Goal: Transaction & Acquisition: Book appointment/travel/reservation

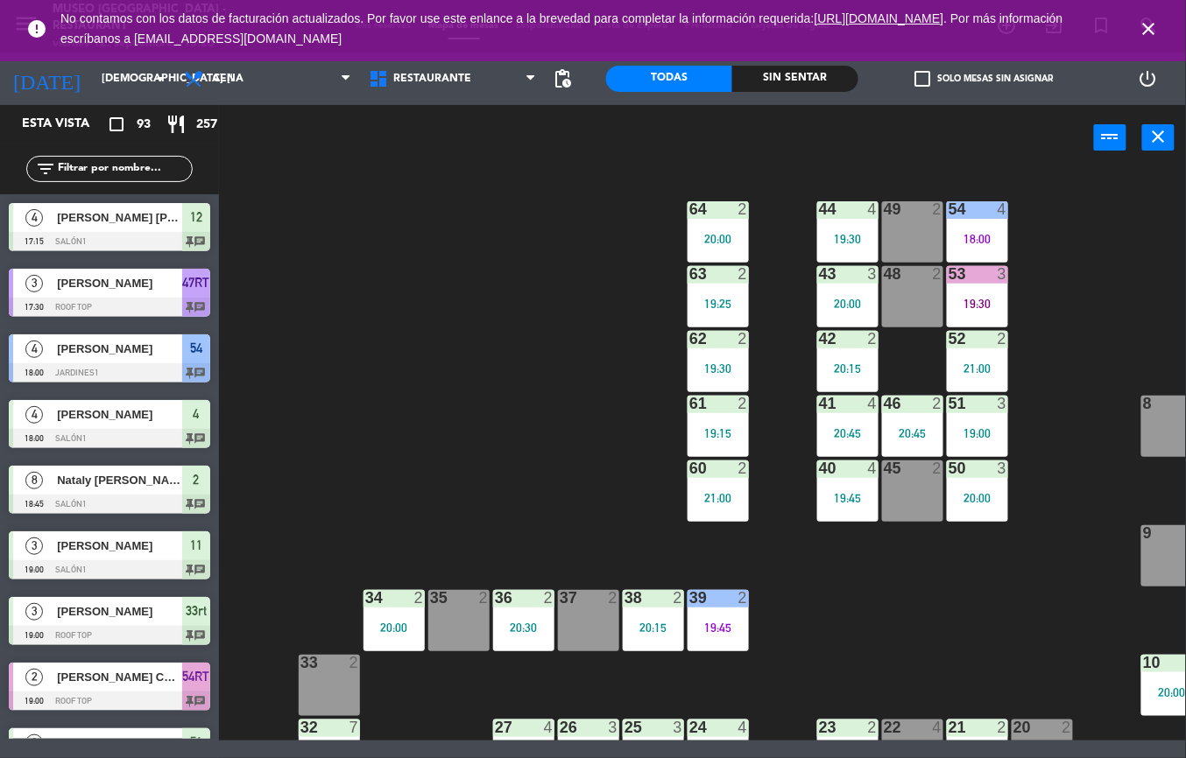
click at [1143, 30] on icon "close" at bounding box center [1148, 28] width 21 height 21
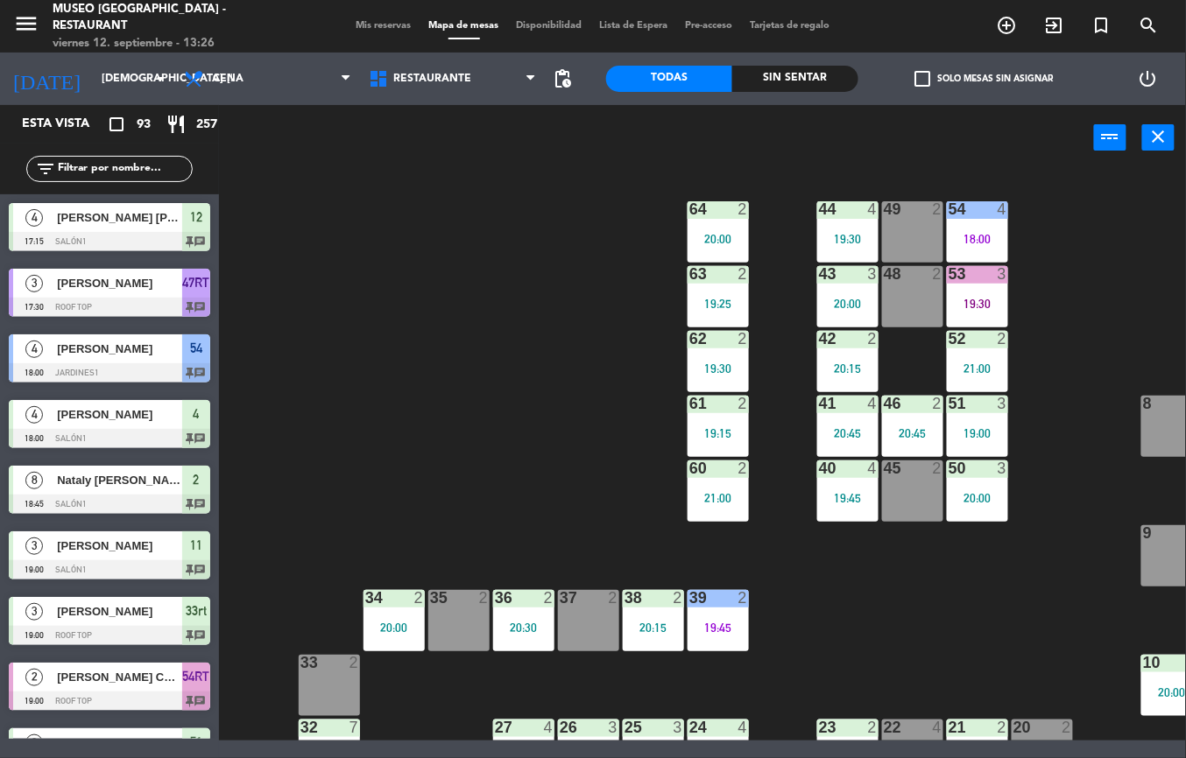
click at [540, 622] on div "20:30" at bounding box center [523, 628] width 61 height 12
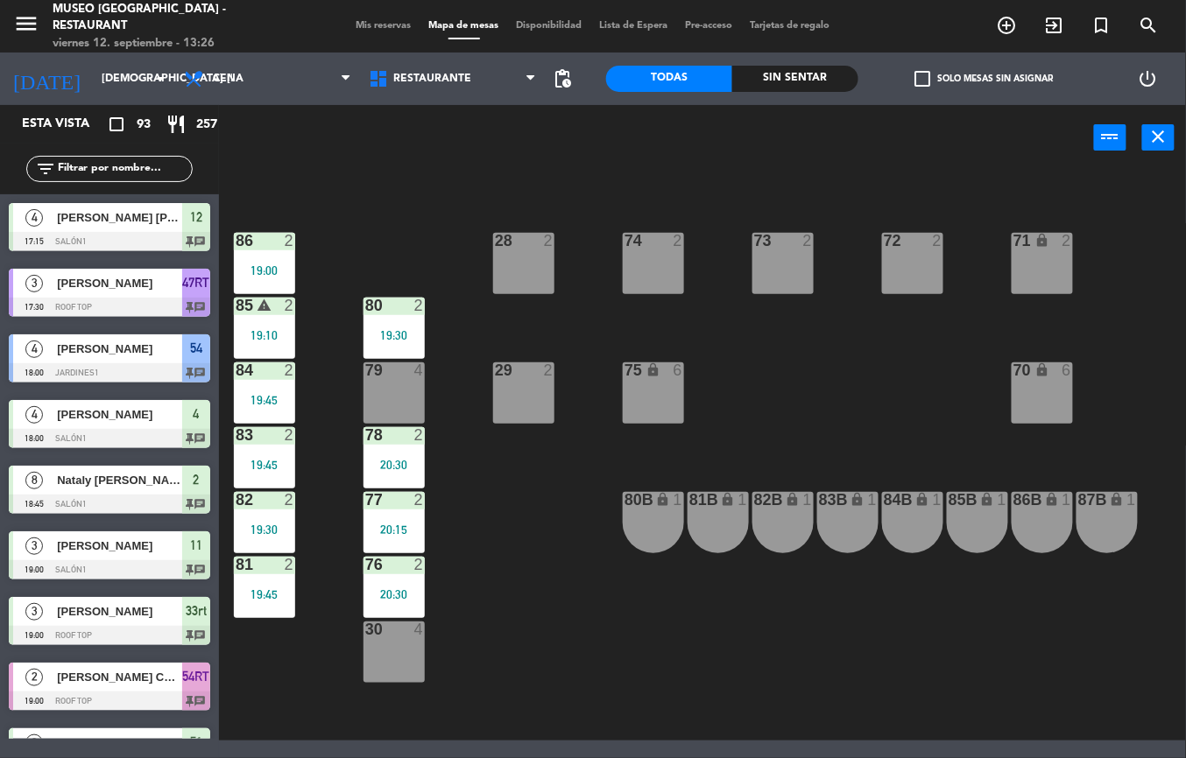
scroll to position [698, 0]
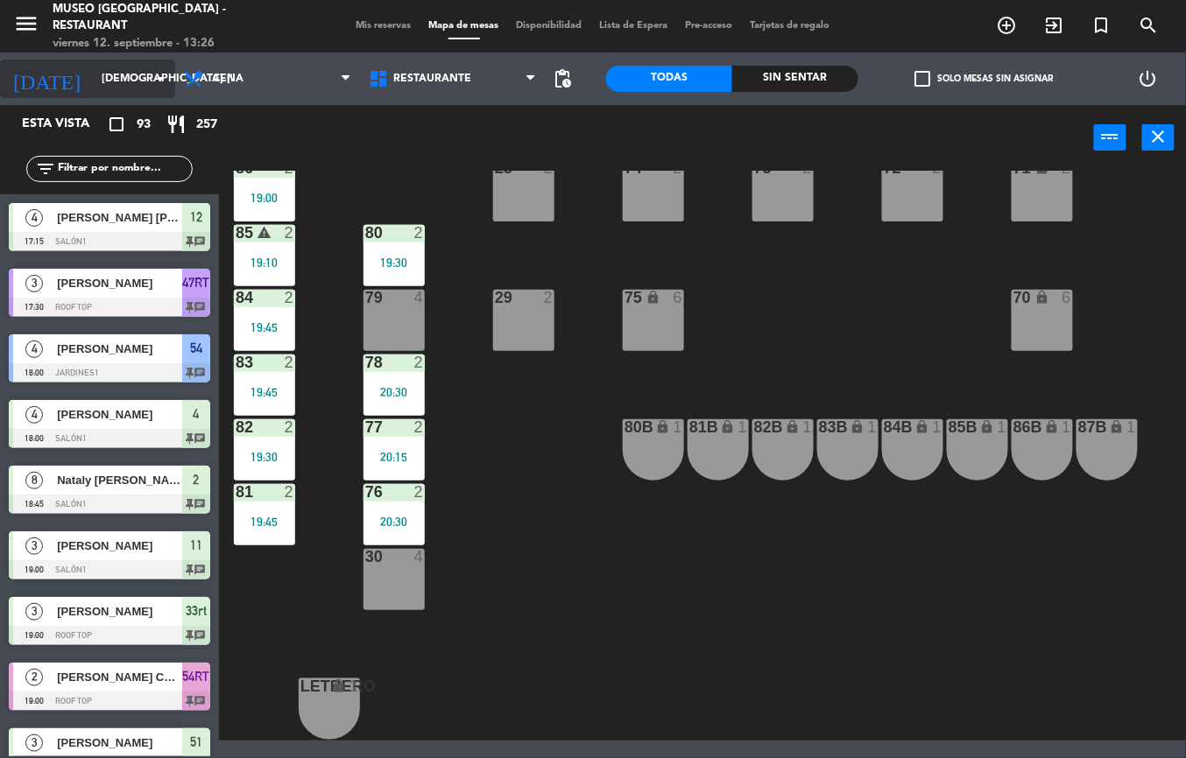
click at [95, 81] on input "[DEMOGRAPHIC_DATA] [DATE]" at bounding box center [167, 79] width 148 height 30
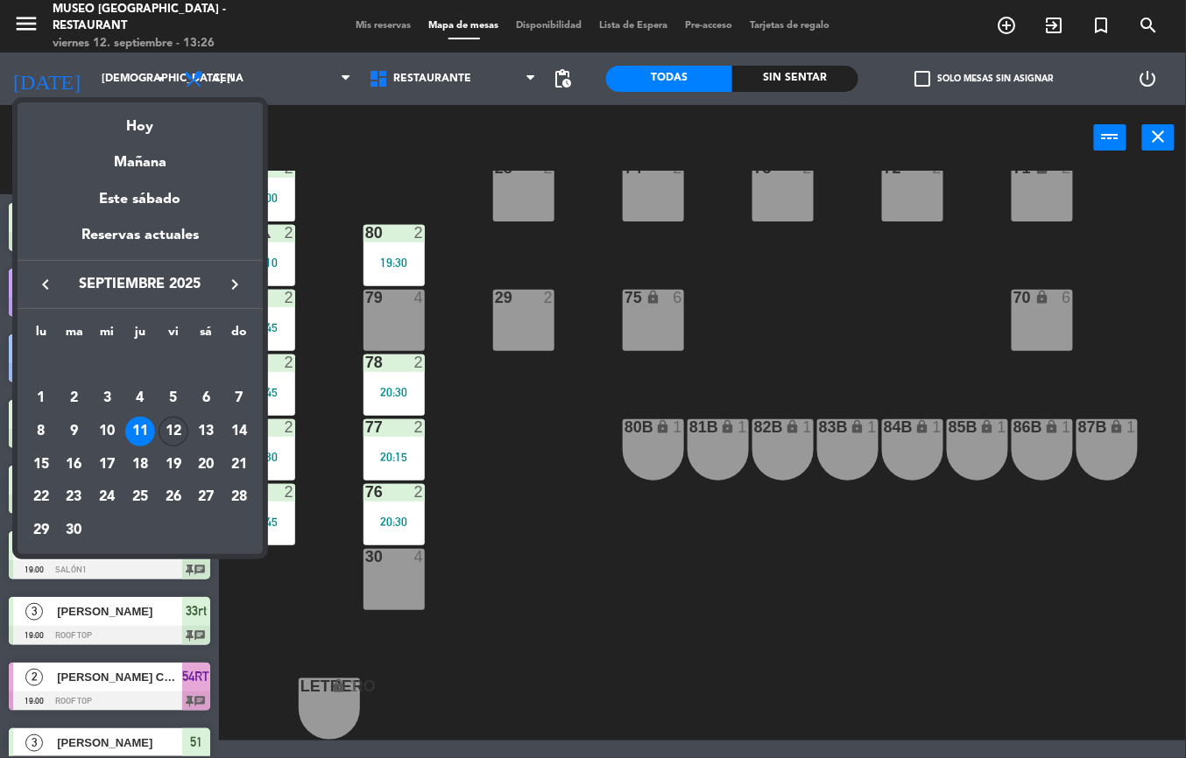
click at [179, 432] on div "12" at bounding box center [173, 432] width 30 height 30
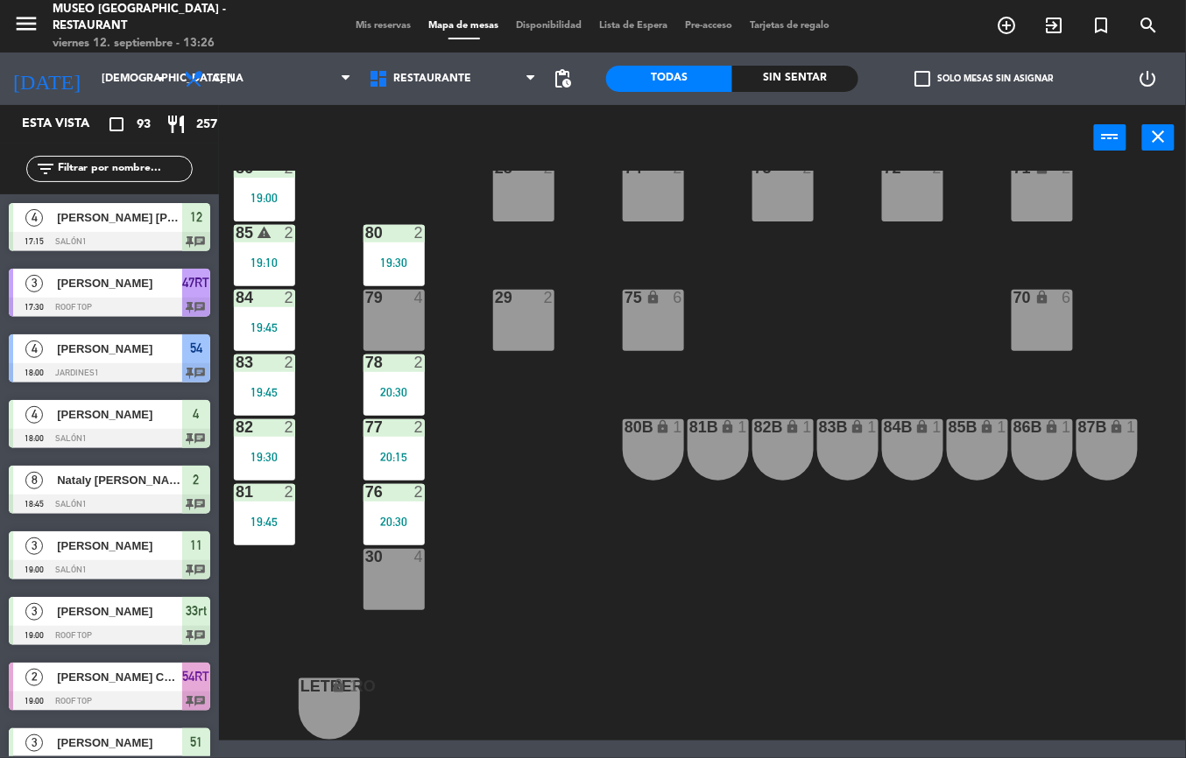
type input "vie. [DATE]"
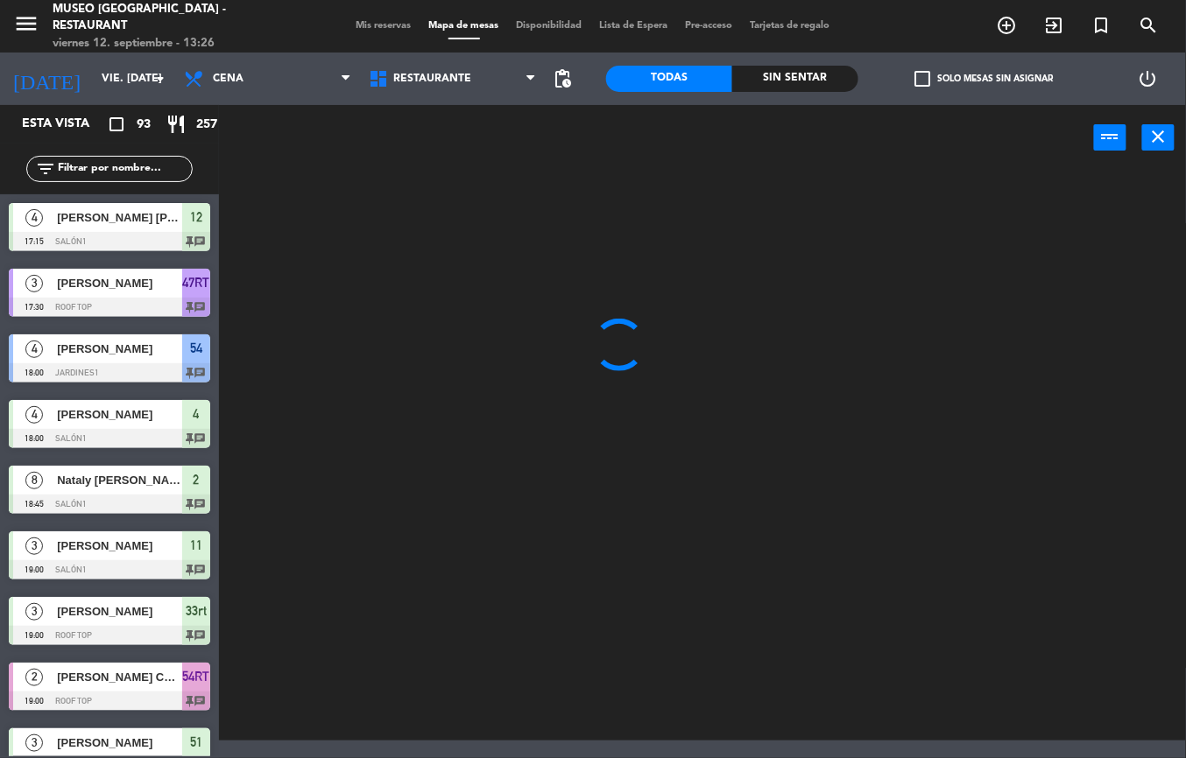
scroll to position [0, 0]
click at [228, 78] on span "Cena" at bounding box center [228, 79] width 31 height 12
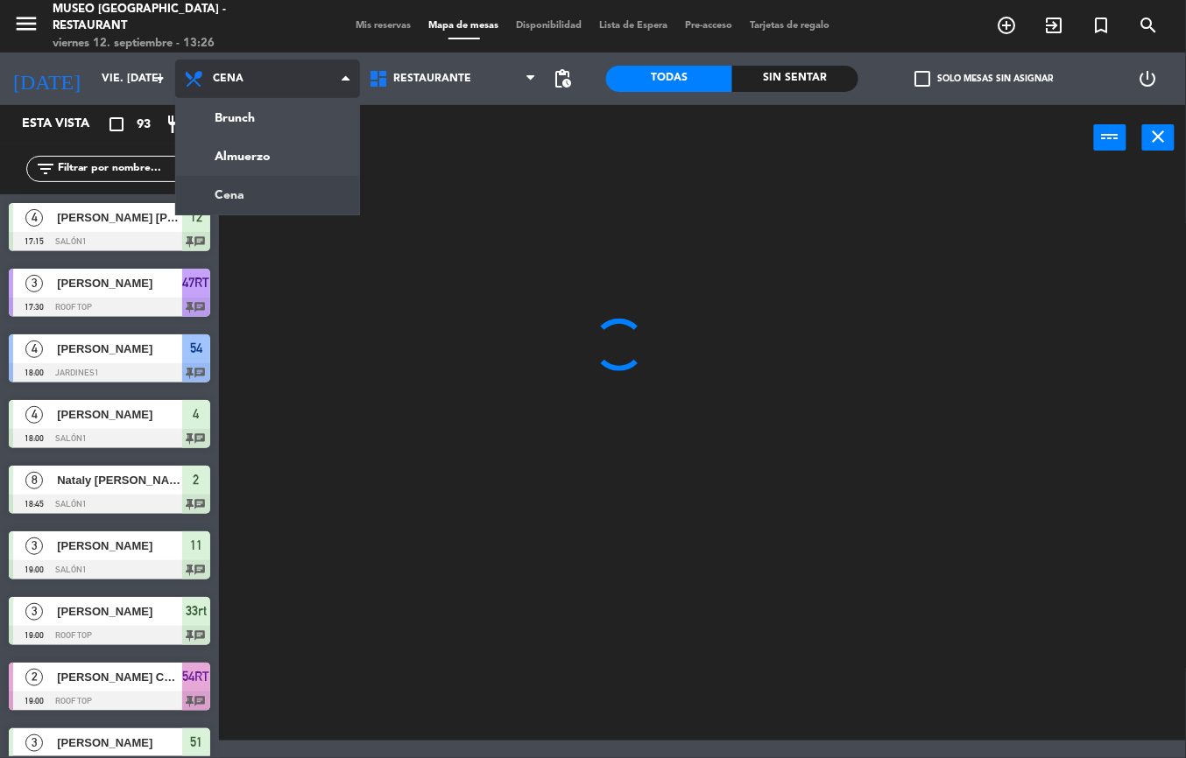
click at [274, 161] on ng-component "menu [GEOGRAPHIC_DATA] - Restaurant viernes 12. septiembre - 13:26 Mis reservas…" at bounding box center [593, 370] width 1186 height 741
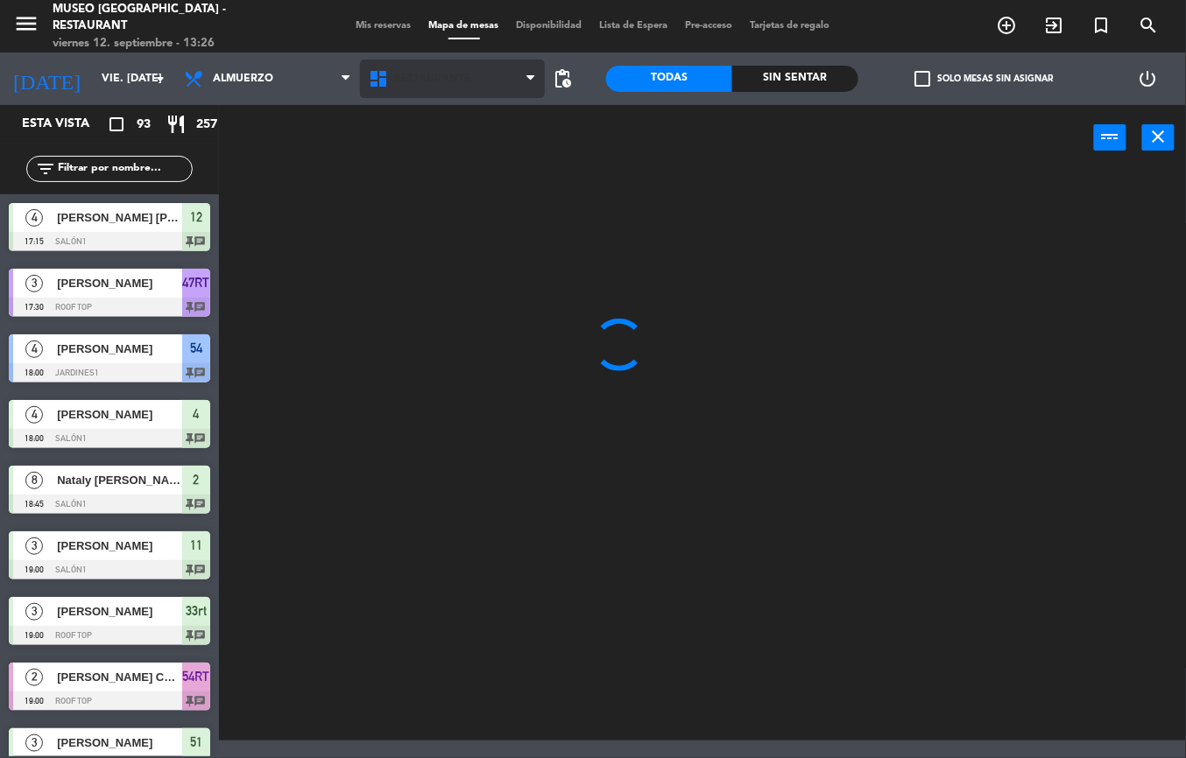
click at [443, 82] on span "Restaurante" at bounding box center [432, 79] width 78 height 12
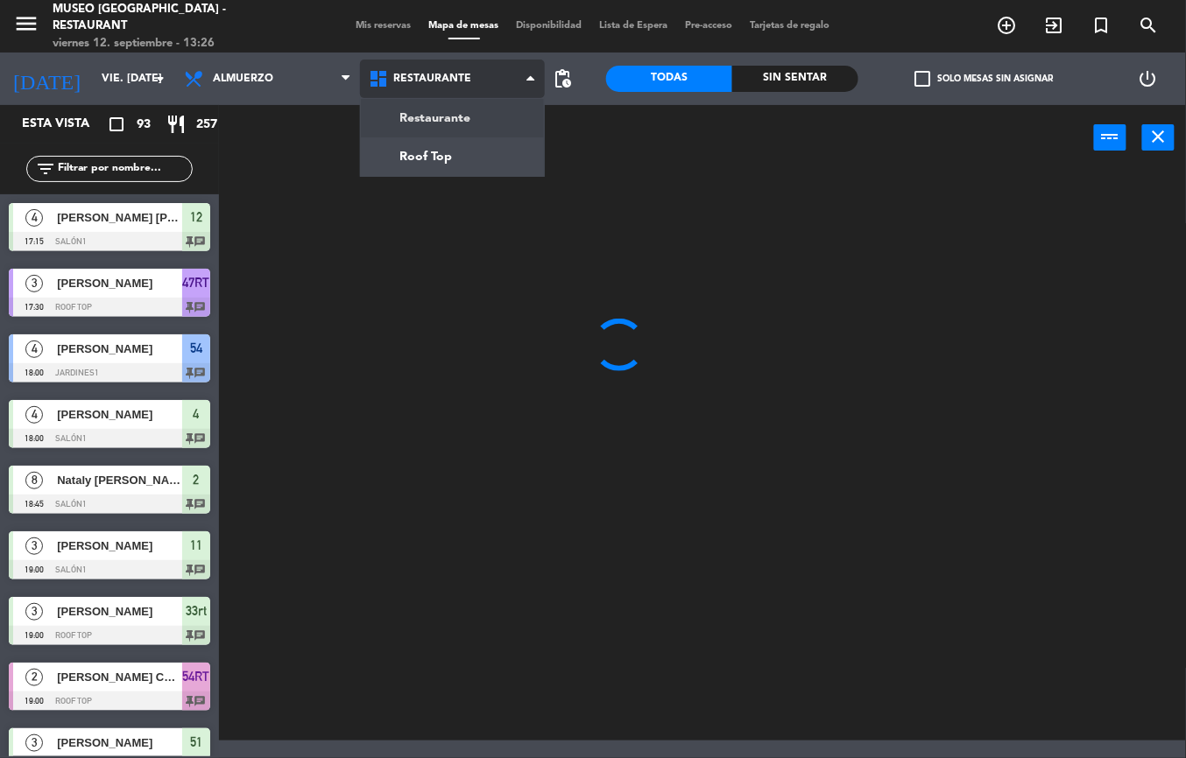
click at [474, 121] on ng-component "menu [GEOGRAPHIC_DATA] - Restaurant viernes 12. septiembre - 13:26 Mis reservas…" at bounding box center [593, 370] width 1186 height 741
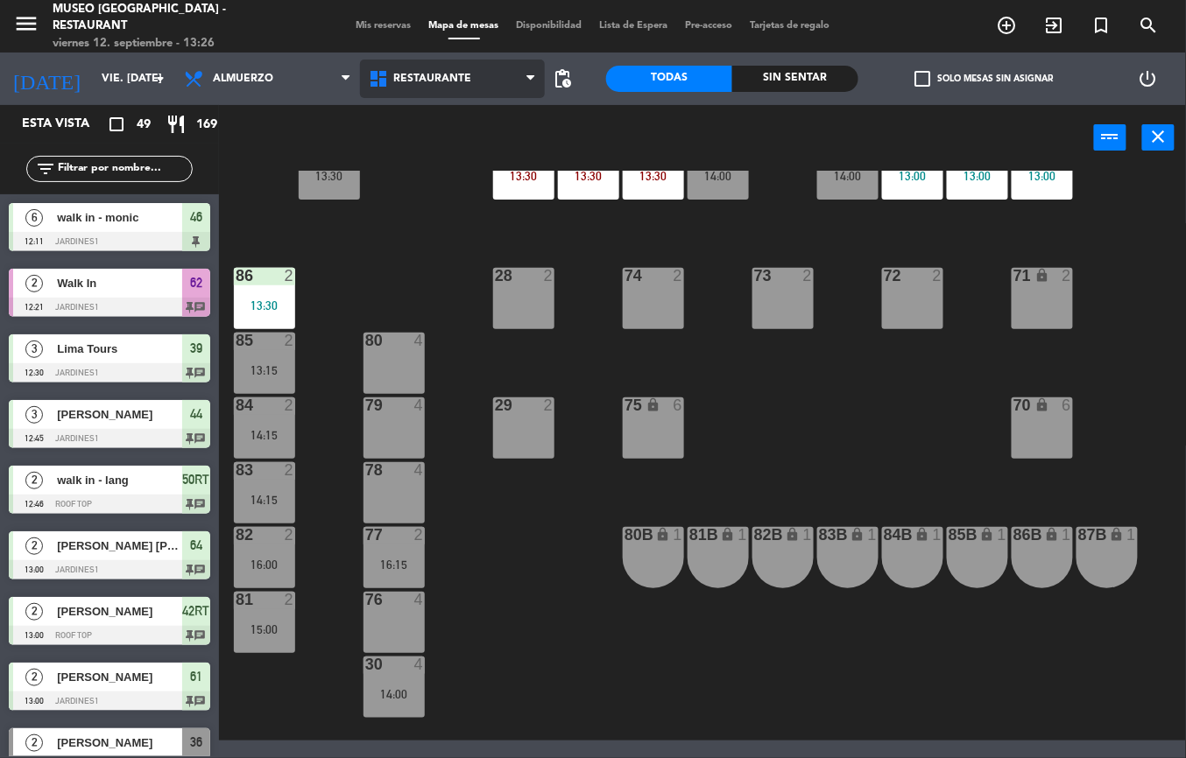
scroll to position [580, 0]
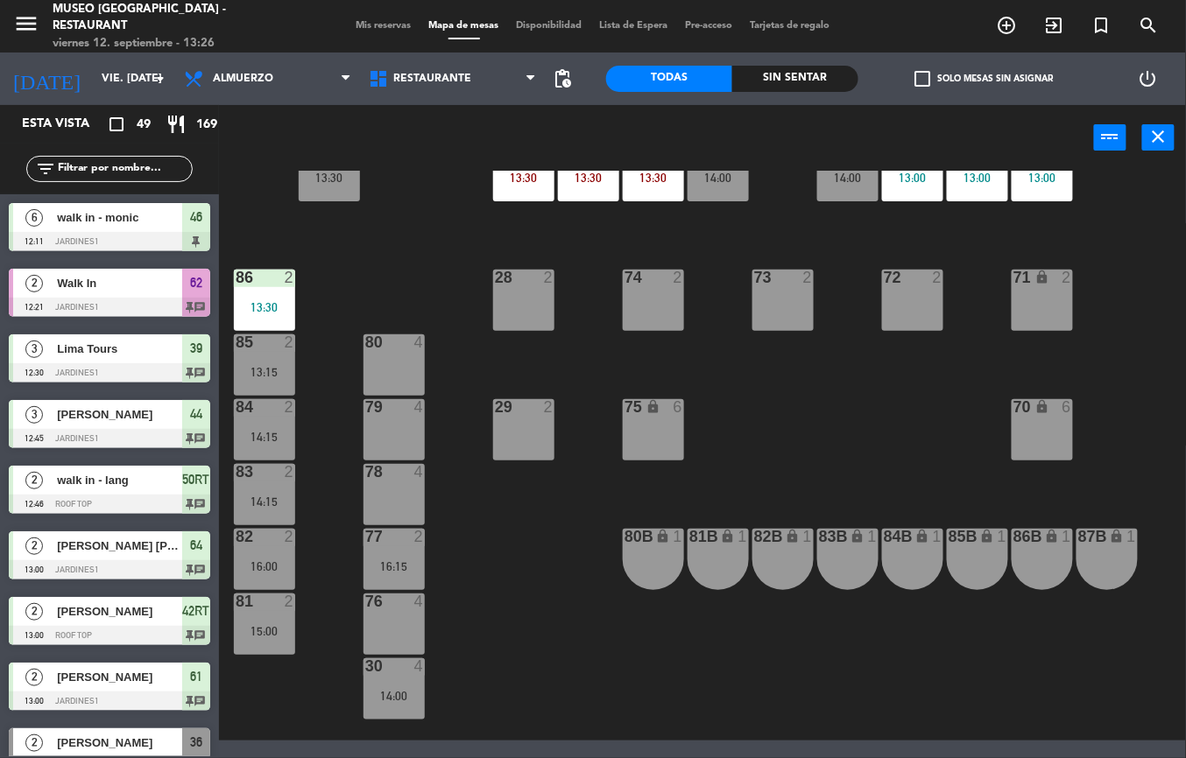
click at [273, 278] on div at bounding box center [264, 278] width 29 height 16
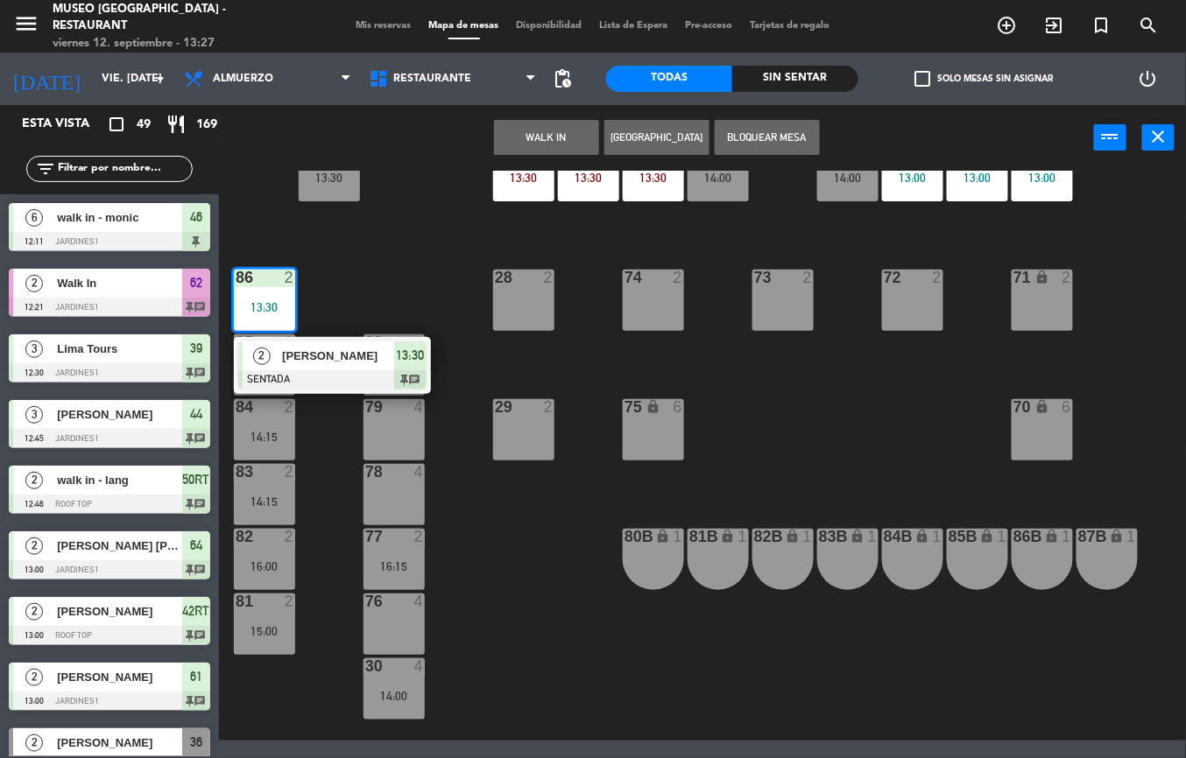
click at [849, 448] on div "44 3 12:45 49 2 54 5 14:00 64 2 13:00 48 2 53 3 13:30 63 3 12:30 43 3 16:00 62 …" at bounding box center [708, 456] width 954 height 570
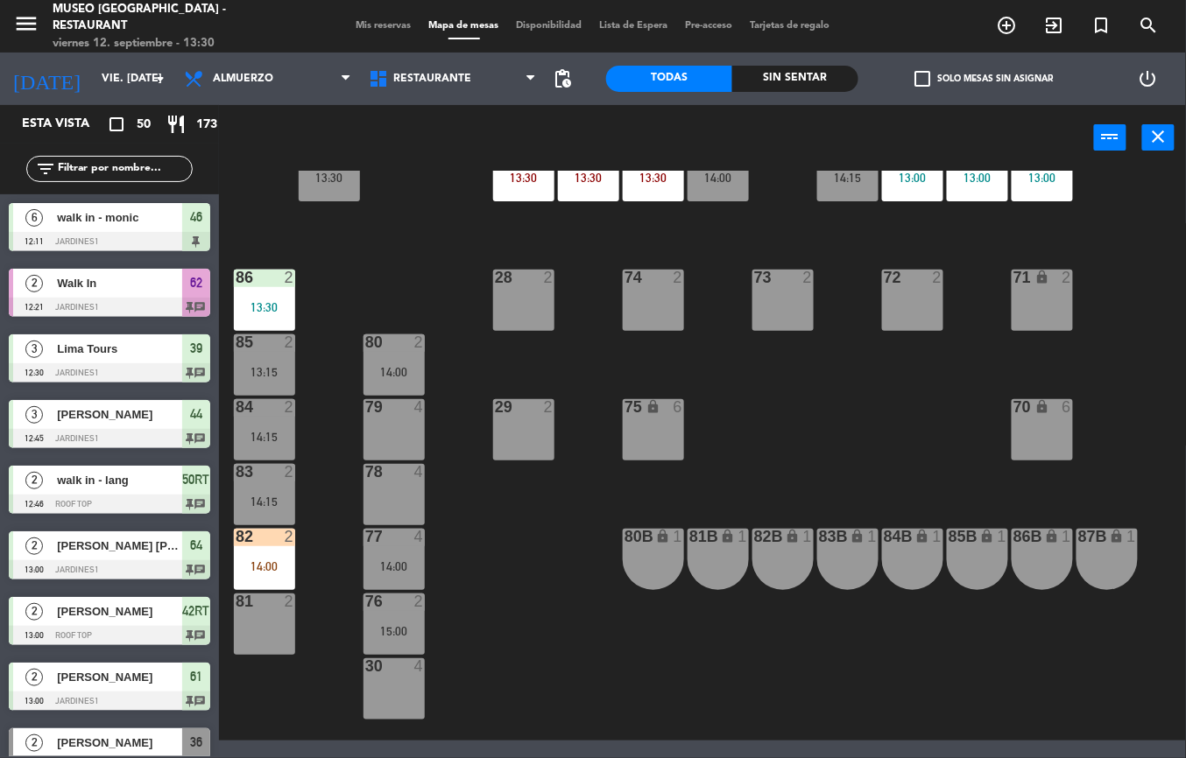
click at [264, 565] on div "14:00" at bounding box center [264, 566] width 61 height 12
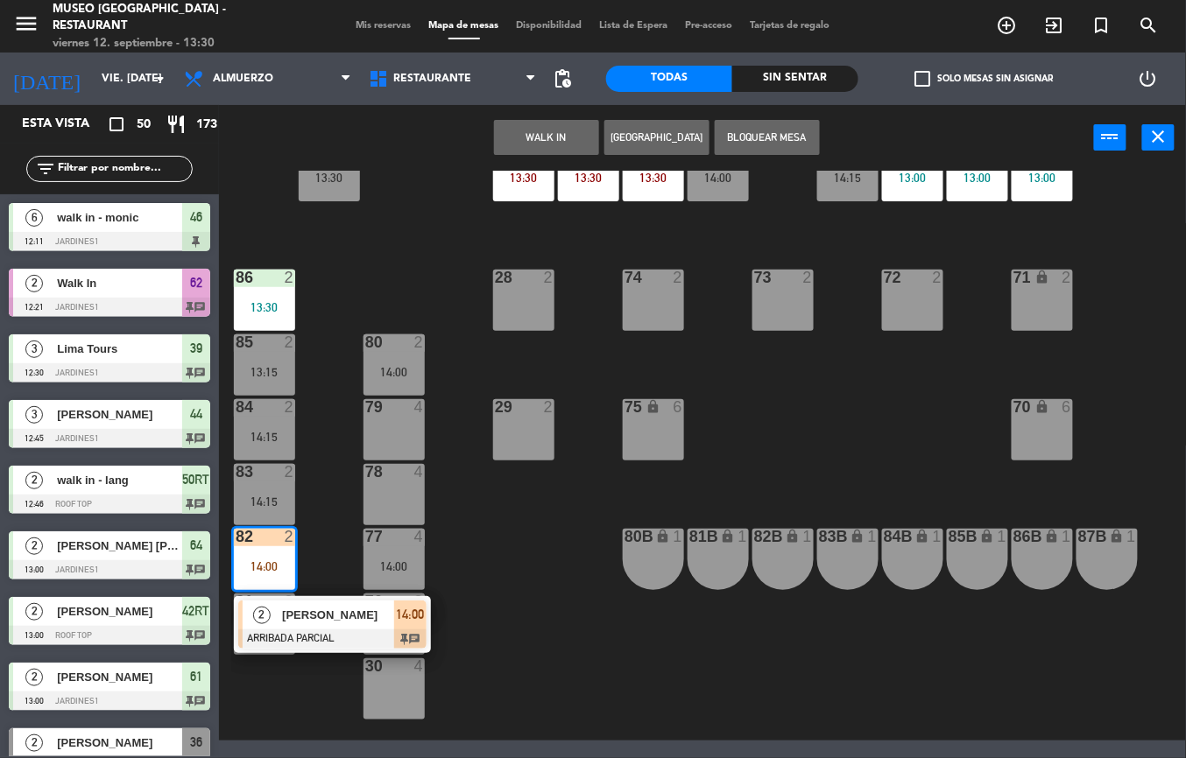
click at [337, 637] on div at bounding box center [332, 639] width 188 height 19
